Goal: Book appointment/travel/reservation

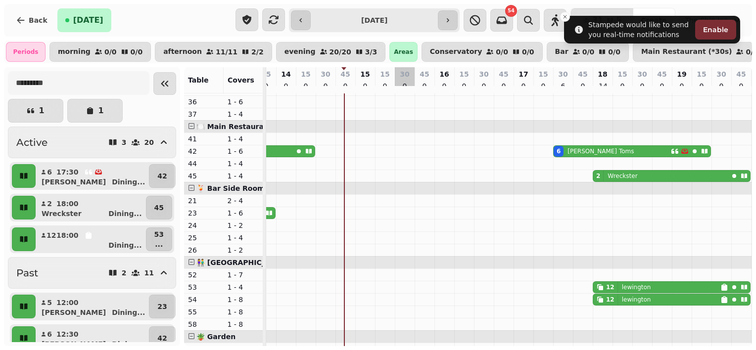
scroll to position [230, 0]
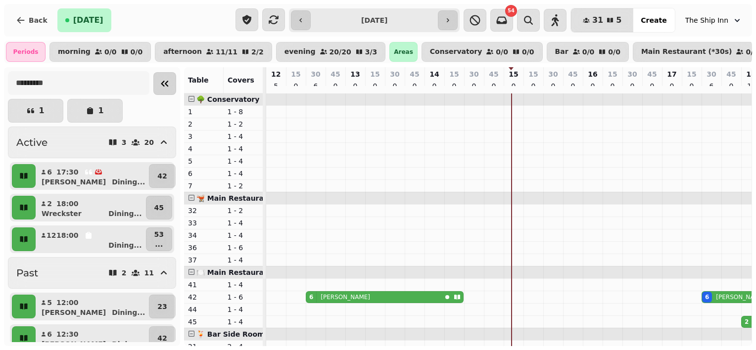
scroll to position [0, 246]
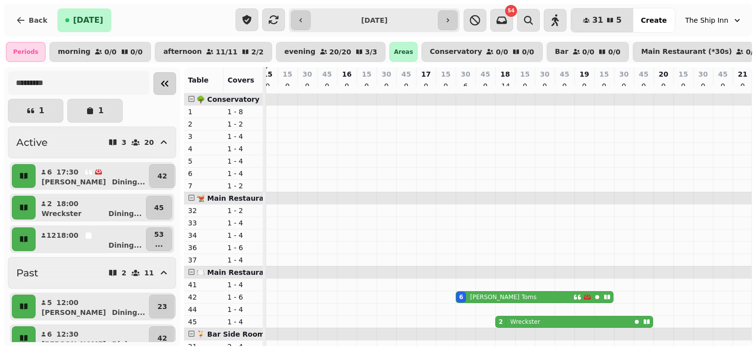
click at [153, 80] on button "Collapse sidebar" at bounding box center [164, 83] width 23 height 23
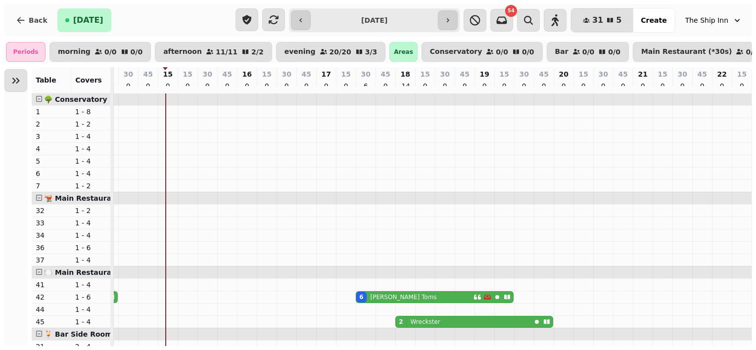
scroll to position [0, 201]
drag, startPoint x: 380, startPoint y: 309, endPoint x: 399, endPoint y: 247, distance: 64.3
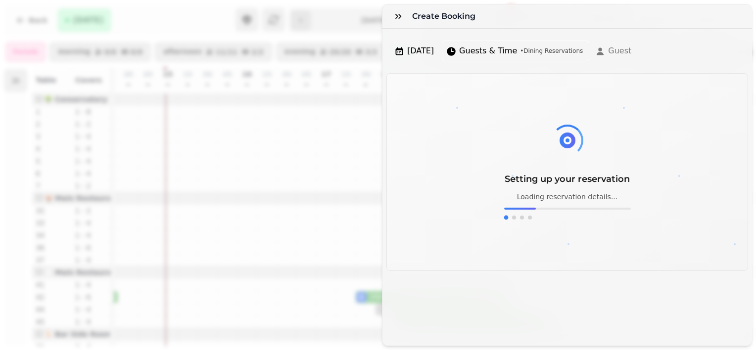
scroll to position [1, 0]
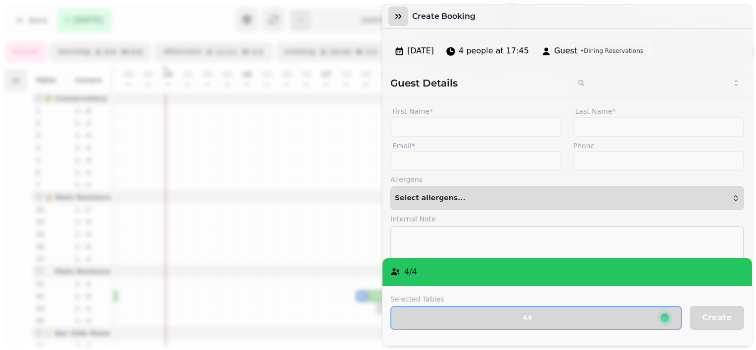
click at [398, 21] on button "button" at bounding box center [398, 16] width 20 height 20
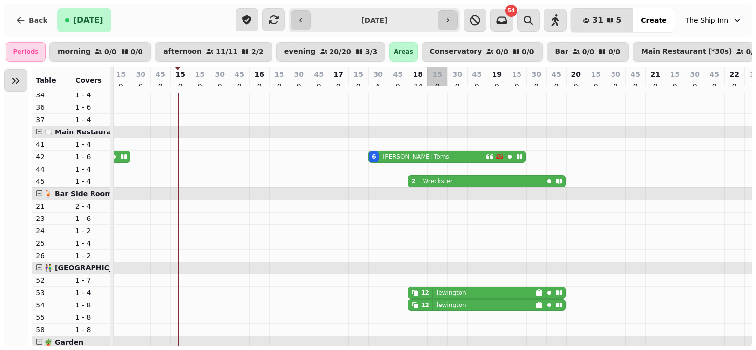
scroll to position [0, 0]
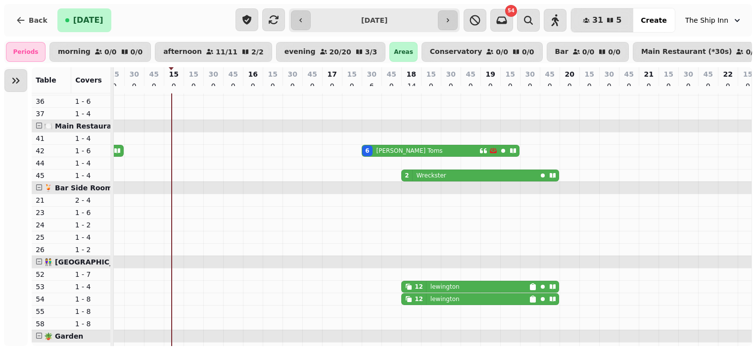
click at [415, 153] on div "6 Olivia Toms" at bounding box center [420, 150] width 117 height 11
select select "**********"
select select "*"
select select "****"
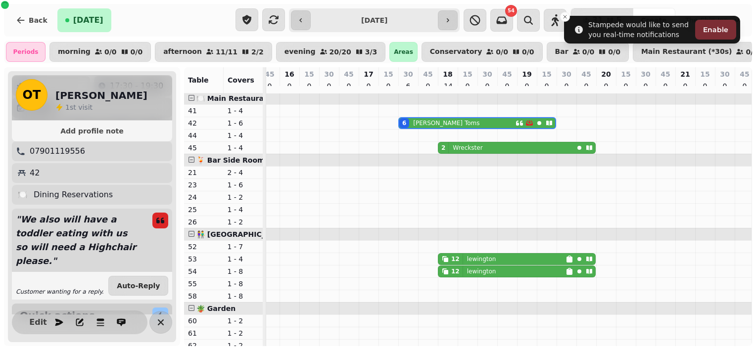
click at [523, 260] on div "12 lewington" at bounding box center [501, 259] width 127 height 11
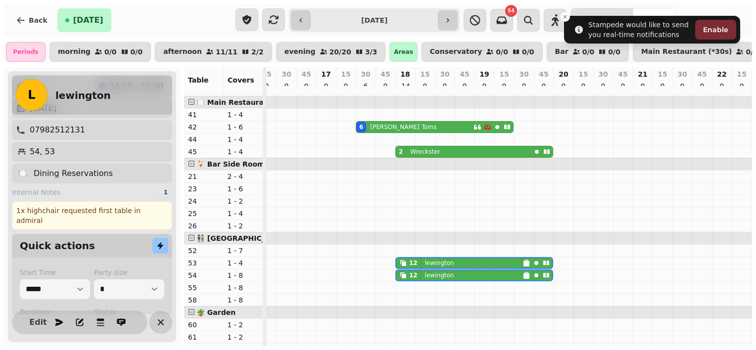
drag, startPoint x: 744, startPoint y: 187, endPoint x: 750, endPoint y: 226, distance: 39.1
click at [750, 226] on div "6 Janet Cook 6 Olivia Toms 2 Wreckster 5 Chris Clark 12 lewington 12 lewington" at bounding box center [508, 220] width 485 height 253
